Goal: Task Accomplishment & Management: Complete application form

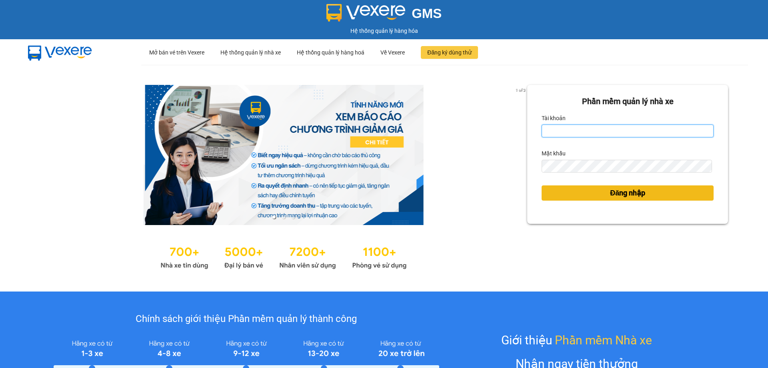
type input "vtychi.hhg"
click at [570, 194] on button "Đăng nhập" at bounding box center [628, 192] width 172 height 15
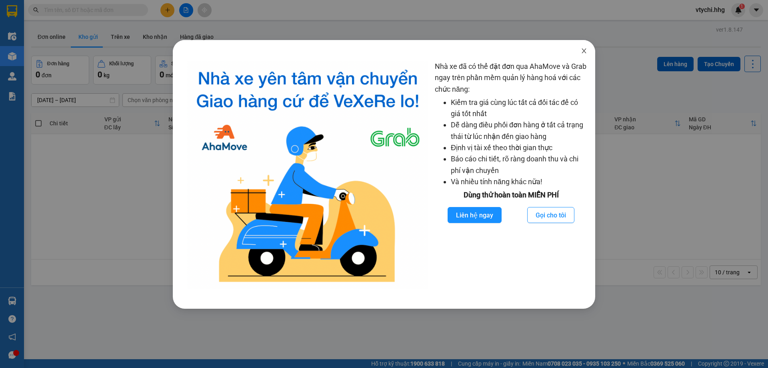
click at [586, 53] on icon "close" at bounding box center [584, 50] width 4 height 5
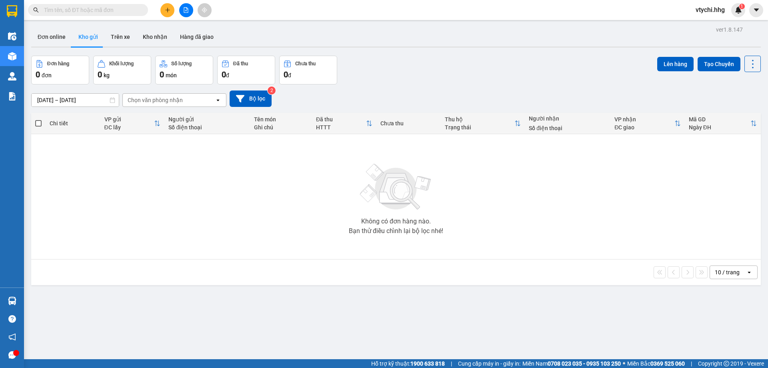
click at [168, 4] on button at bounding box center [167, 10] width 14 height 14
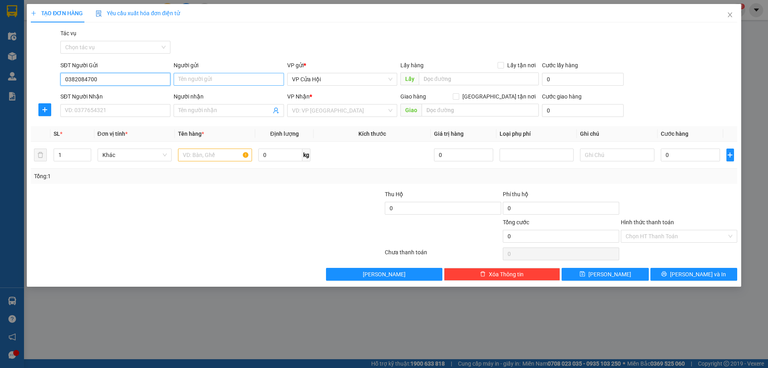
type input "0382084700"
click at [225, 77] on input "Người gửi" at bounding box center [229, 79] width 110 height 13
type input "trần thọ khánh"
click at [122, 111] on input "SĐT Người Nhận" at bounding box center [115, 110] width 110 height 13
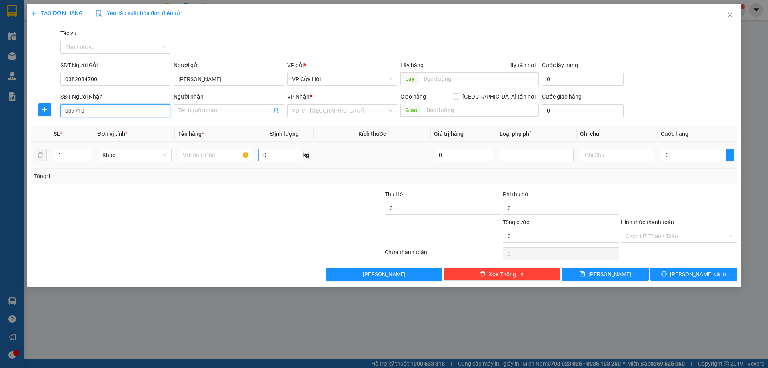
type input "0377108100"
click at [237, 108] on input "Người nhận" at bounding box center [225, 110] width 92 height 9
type input "nguyễn thị hoài"
click at [346, 116] on div "VP Nhận * VD: VP Sài Gòn" at bounding box center [342, 106] width 110 height 28
click at [347, 109] on input "search" at bounding box center [339, 110] width 95 height 12
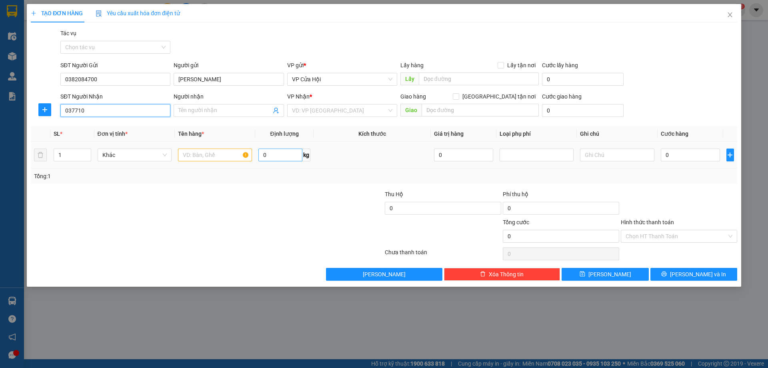
click div "VP Đà Nẵng"
click at [210, 155] on input "text" at bounding box center [215, 154] width 74 height 13
type input "hồ sơ"
click at [677, 152] on input "0" at bounding box center [691, 154] width 60 height 13
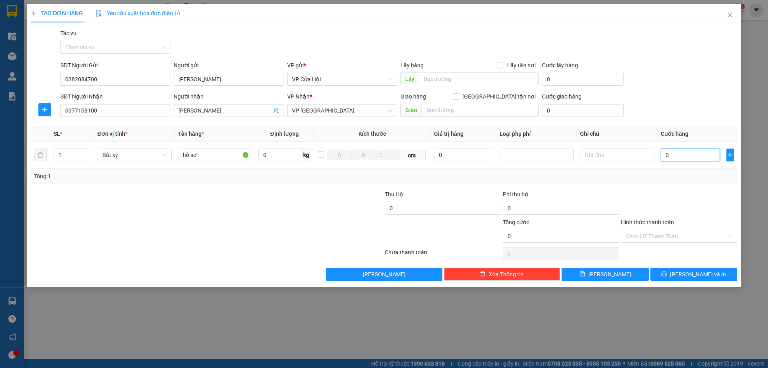
type input "5"
type input "50"
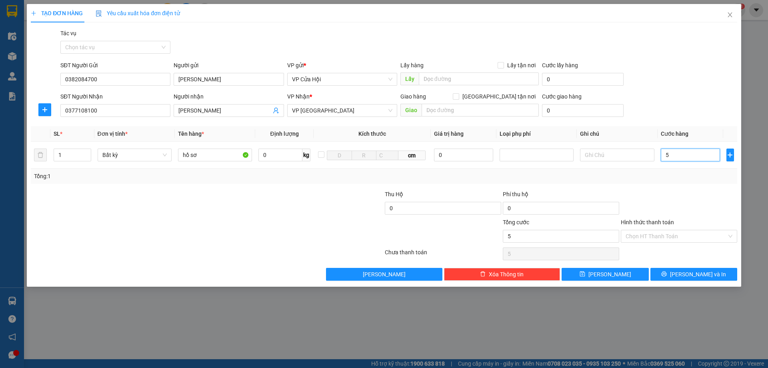
type input "50"
type input "500"
type input "5.000"
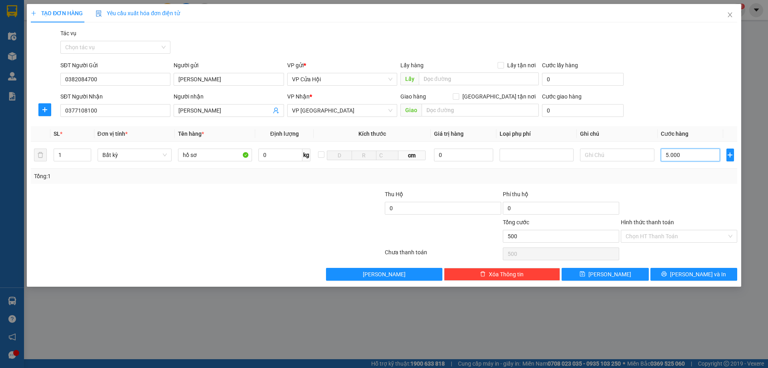
type input "5.000"
type input "50.000"
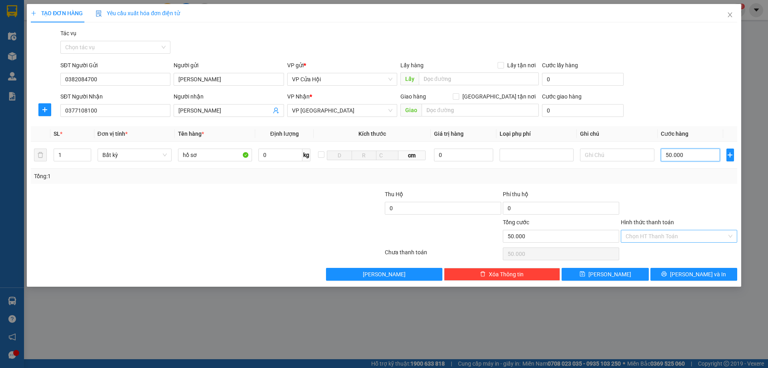
type input "50.000"
drag, startPoint x: 692, startPoint y: 235, endPoint x: 680, endPoint y: 237, distance: 11.9
click at [691, 235] on input "Hình thức thanh toán" at bounding box center [676, 236] width 101 height 12
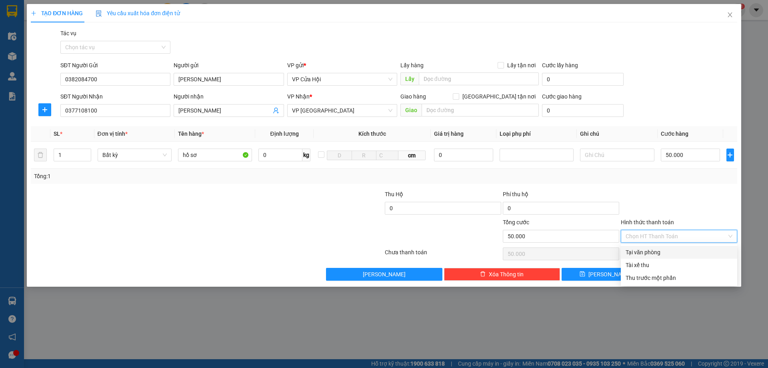
click at [666, 250] on div "Tại văn phòng" at bounding box center [679, 252] width 107 height 9
type input "0"
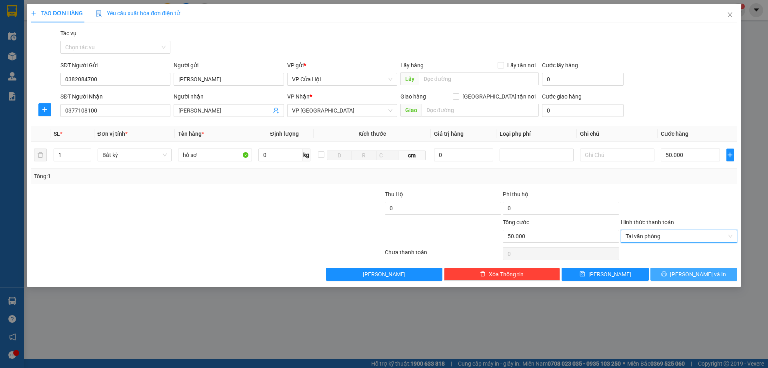
click at [692, 272] on span "Lưu và In" at bounding box center [698, 274] width 56 height 9
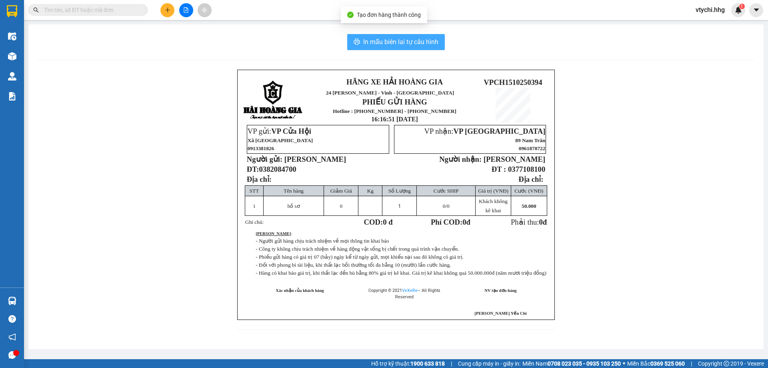
click at [401, 43] on span "In mẫu biên lai tự cấu hình" at bounding box center [400, 42] width 75 height 10
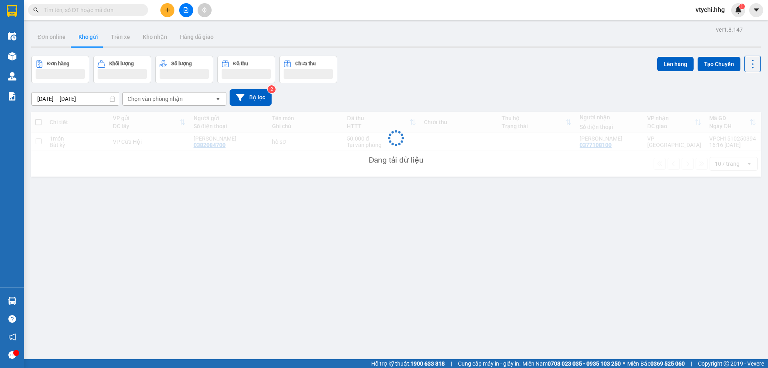
click at [477, 76] on div "Đơn hàng Khối lượng Số lượng Đã thu Chưa thu Lên hàng Tạo Chuyến" at bounding box center [396, 70] width 730 height 28
